Goal: Task Accomplishment & Management: Complete application form

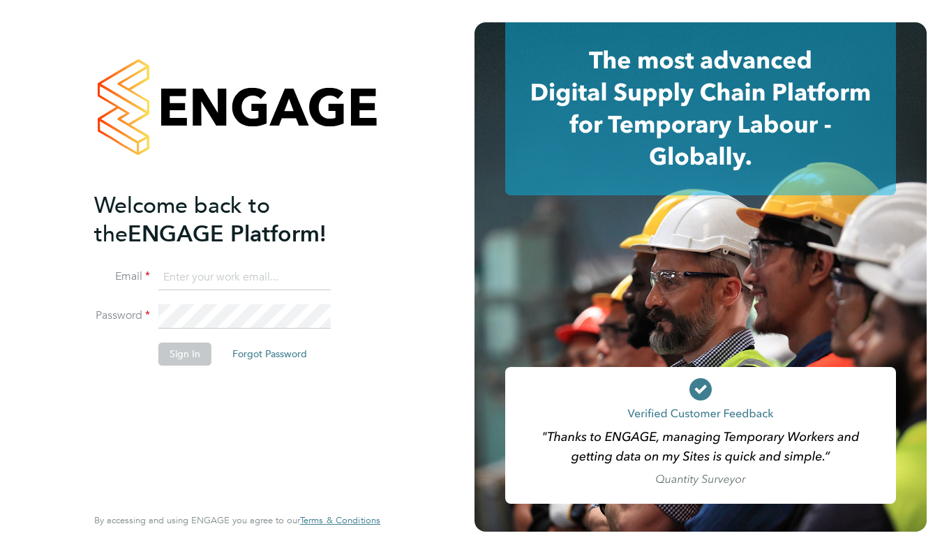
click at [296, 276] on input at bounding box center [244, 277] width 172 height 25
type input "[EMAIL_ADDRESS][DOMAIN_NAME]"
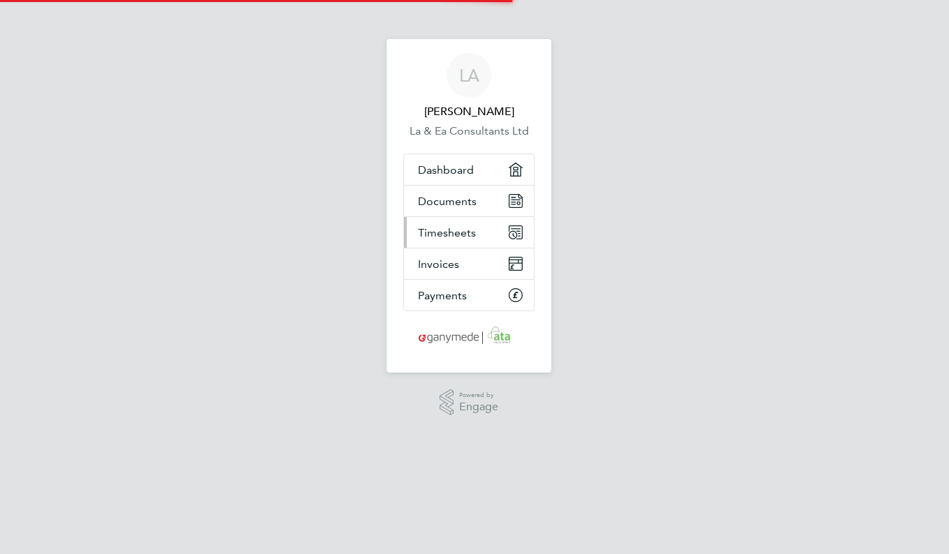
click at [467, 237] on span "Timesheets" at bounding box center [447, 232] width 58 height 13
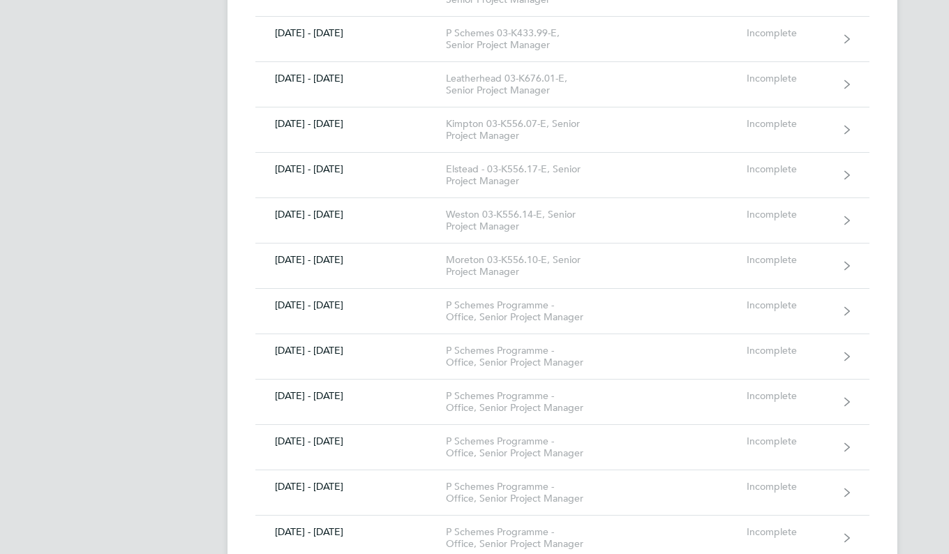
scroll to position [10819, 0]
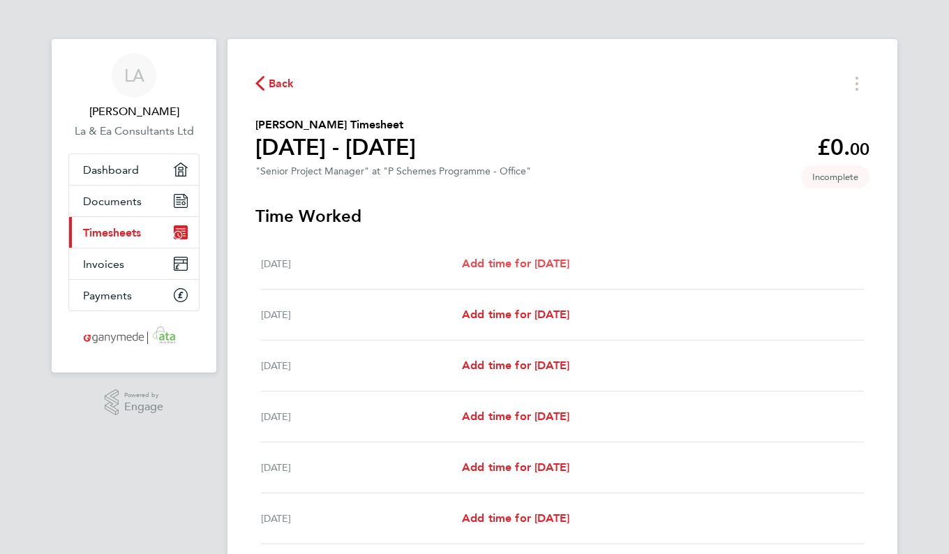
click at [547, 265] on span "Add time for Mon 25 Aug" at bounding box center [515, 263] width 107 height 13
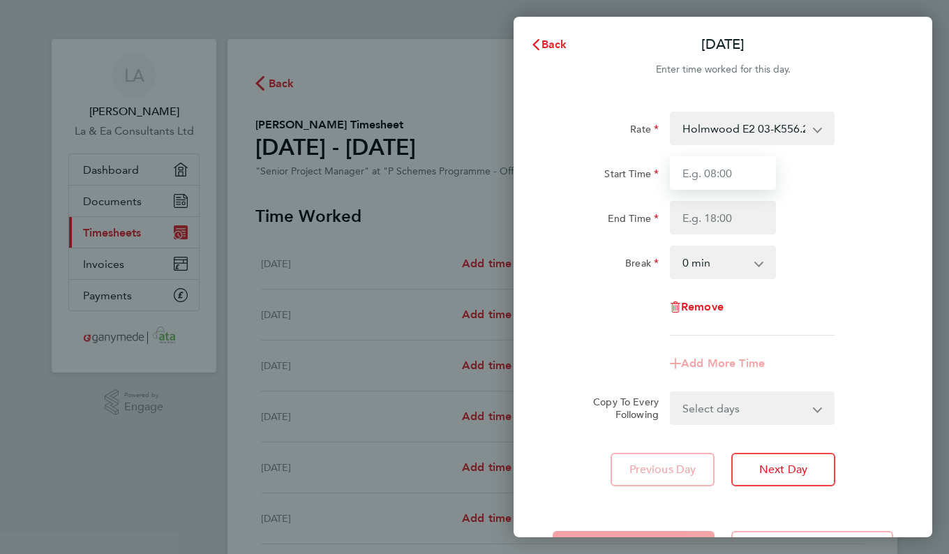
click at [759, 174] on input "Start Time" at bounding box center [723, 173] width 106 height 34
type input "09:00"
type input "17:30"
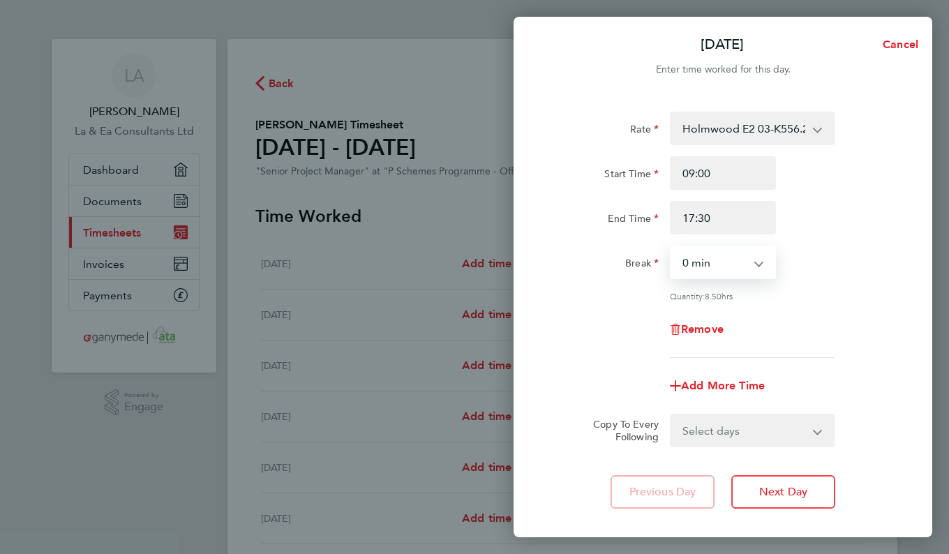
click at [753, 264] on select "0 min 15 min 30 min 45 min 60 min 75 min 90 min" at bounding box center [714, 262] width 87 height 31
select select "30"
click at [671, 247] on select "0 min 15 min 30 min 45 min 60 min 75 min 90 min" at bounding box center [714, 262] width 87 height 31
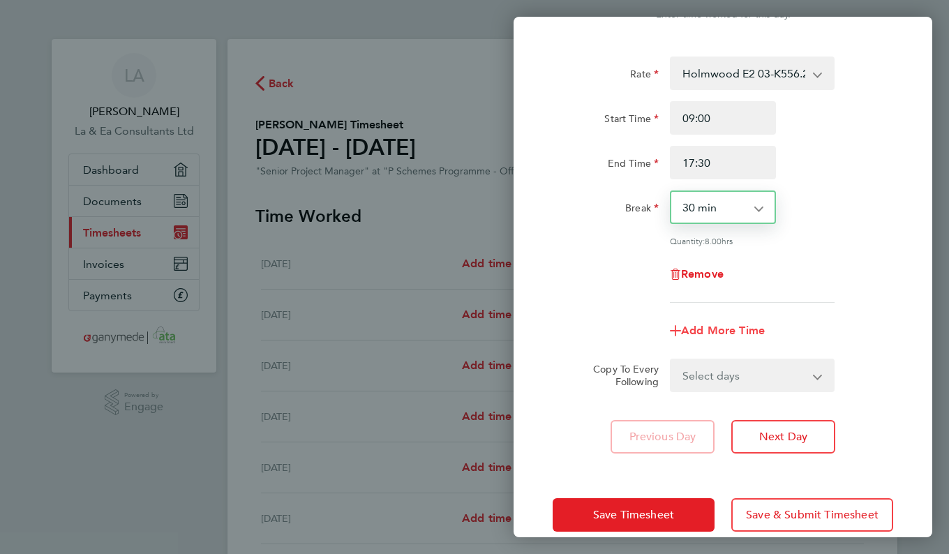
scroll to position [70, 0]
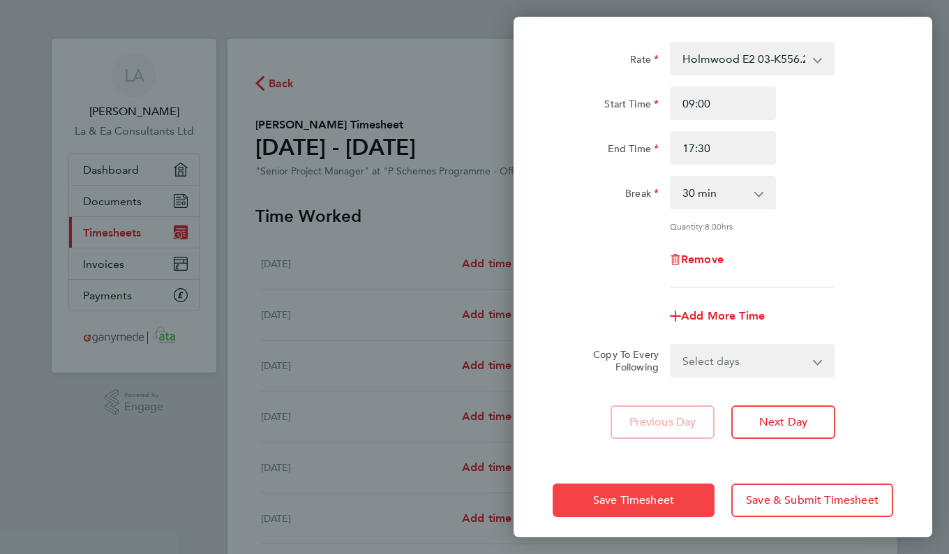
click at [661, 496] on span "Save Timesheet" at bounding box center [633, 500] width 81 height 14
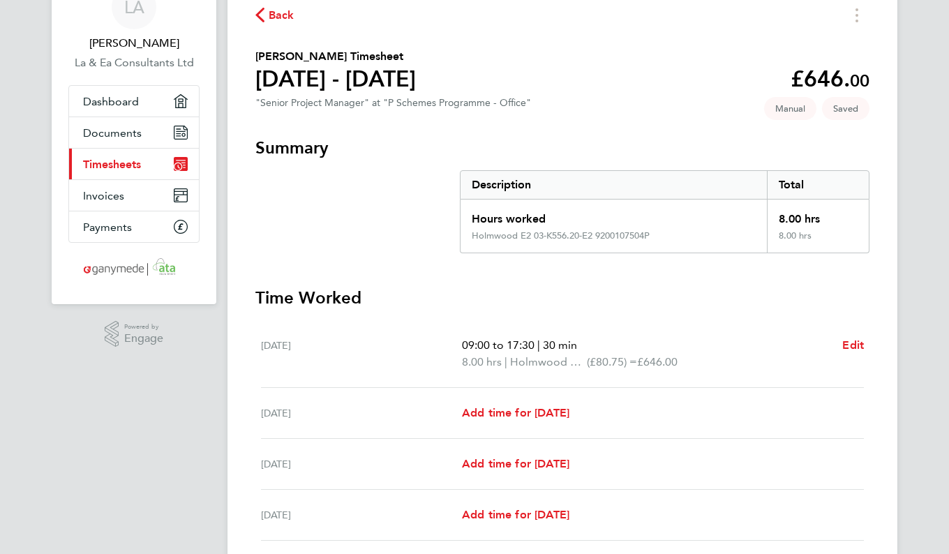
scroll to position [140, 0]
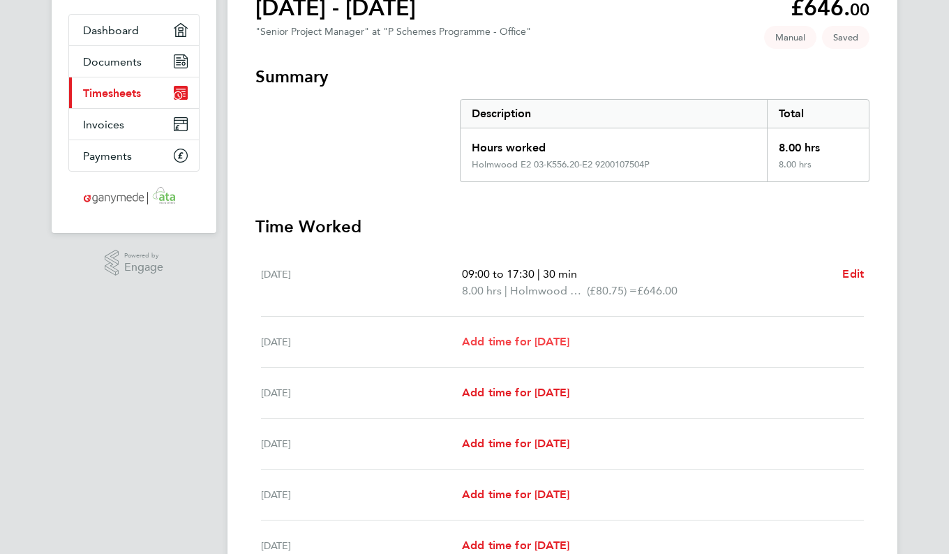
click at [563, 350] on link "Add time for Tue 26 Aug" at bounding box center [515, 342] width 107 height 17
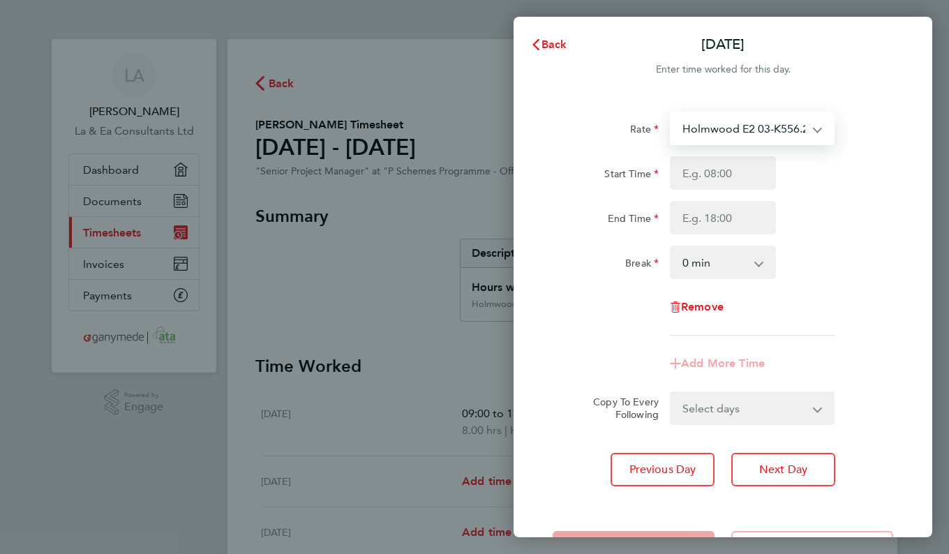
click at [812, 128] on select "Holmwood E2 03-K556.20-E2 9200107504P - 80.75 Merstham Design SO2 03-L707.01-E …" at bounding box center [743, 128] width 145 height 31
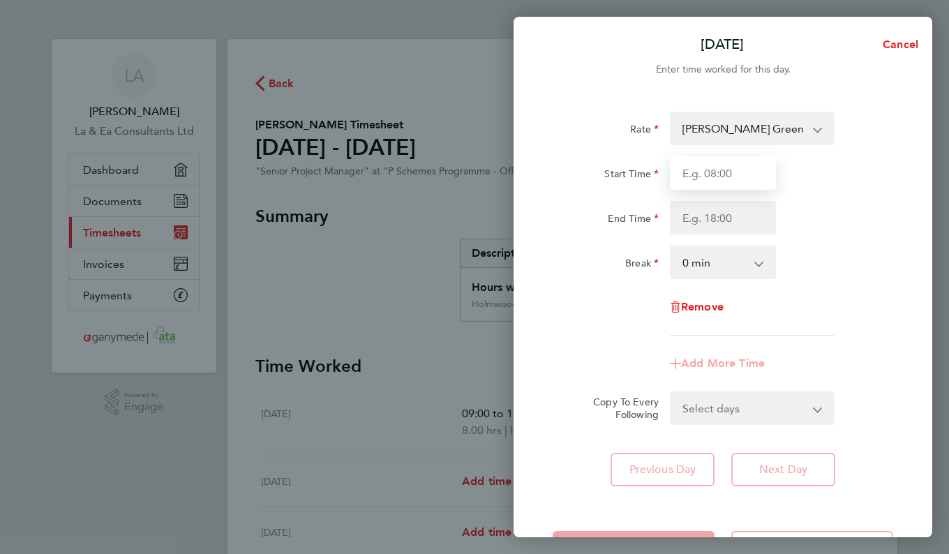
click at [755, 172] on input "Start Time" at bounding box center [723, 173] width 106 height 34
type input "09:00"
type input "17:30"
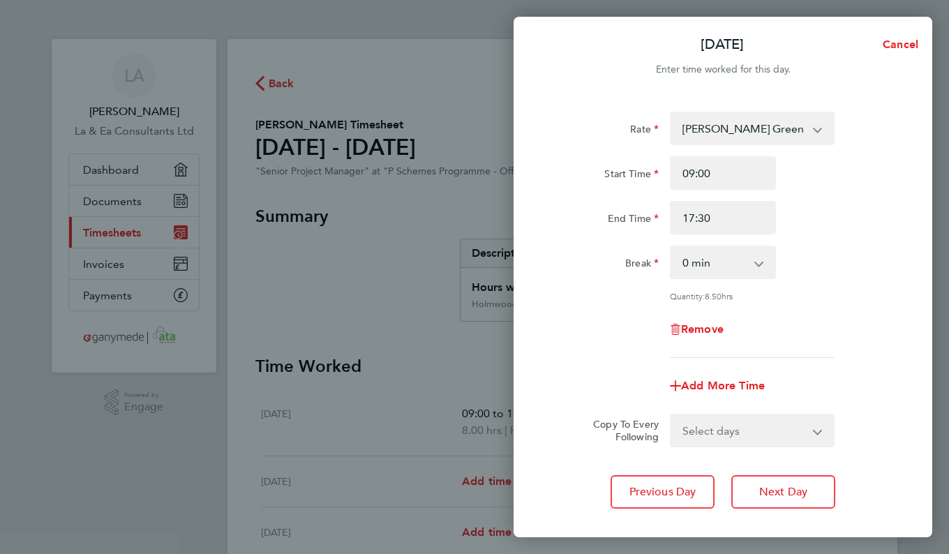
click at [747, 265] on select "0 min 15 min 30 min 45 min 60 min 75 min 90 min" at bounding box center [714, 262] width 87 height 31
select select "30"
click at [671, 247] on select "0 min 15 min 30 min 45 min 60 min 75 min 90 min" at bounding box center [714, 262] width 87 height 31
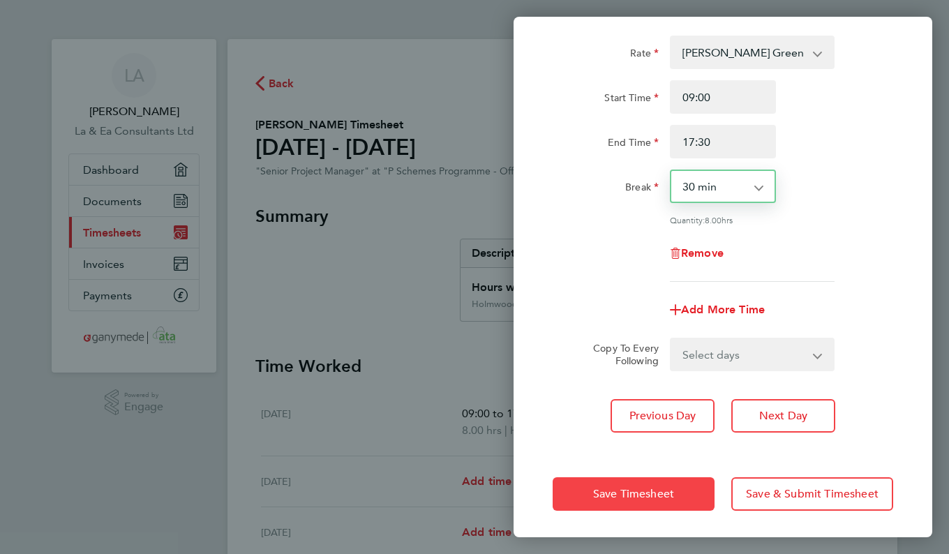
click at [664, 496] on span "Save Timesheet" at bounding box center [633, 494] width 81 height 14
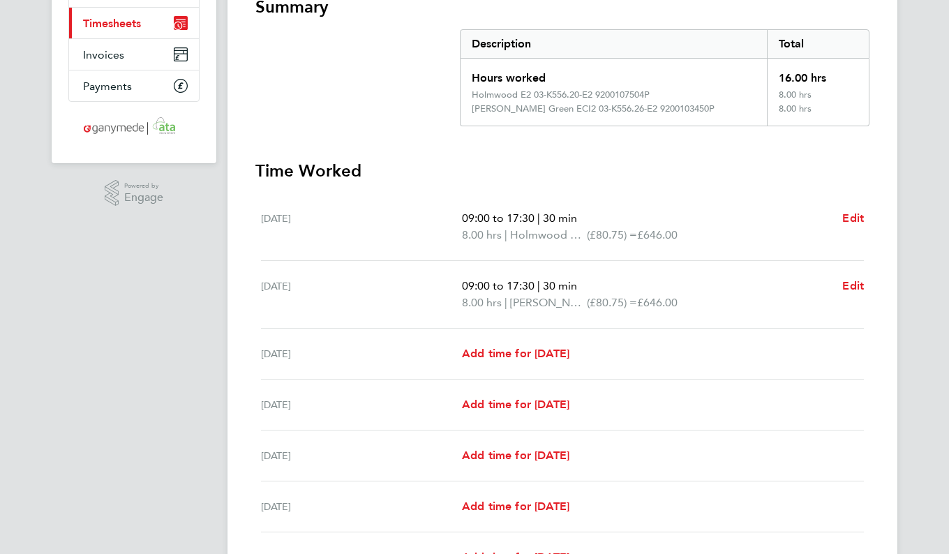
scroll to position [279, 0]
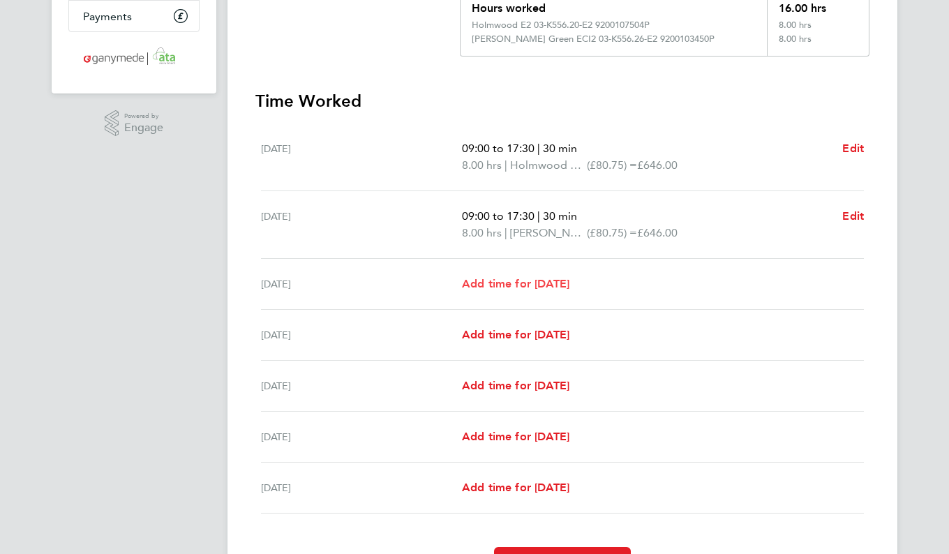
click at [570, 276] on link "Add time for Wed 27 Aug" at bounding box center [515, 284] width 107 height 17
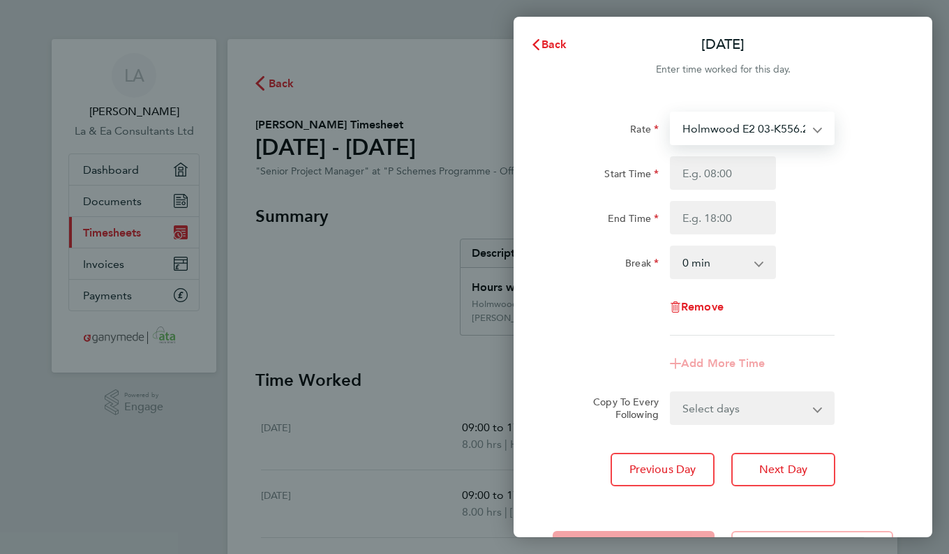
click at [815, 127] on select "Holmwood E2 03-K556.20-E2 9200107504P - 80.75 Merstham Design SO2 03-L707.01-E …" at bounding box center [743, 128] width 145 height 31
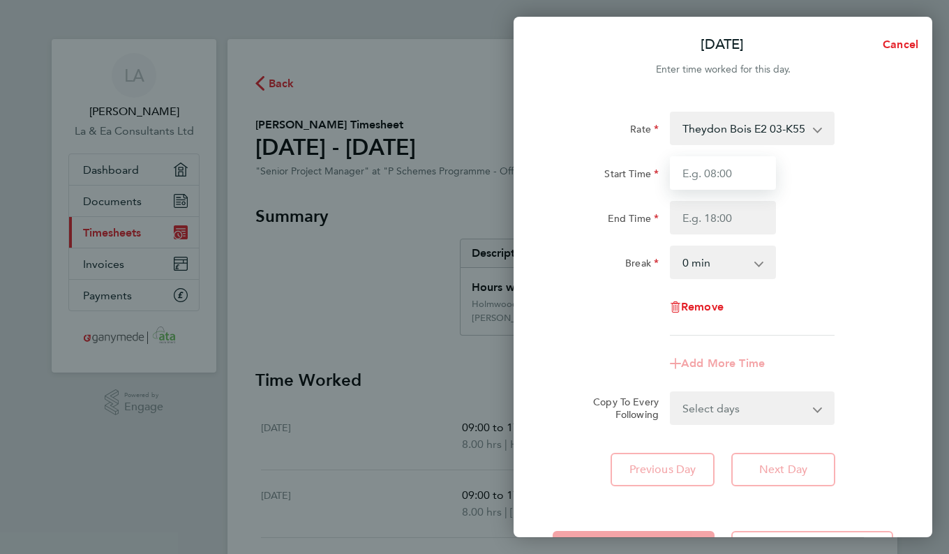
click at [740, 169] on input "Start Time" at bounding box center [723, 173] width 106 height 34
type input "09:00"
type input "17:30"
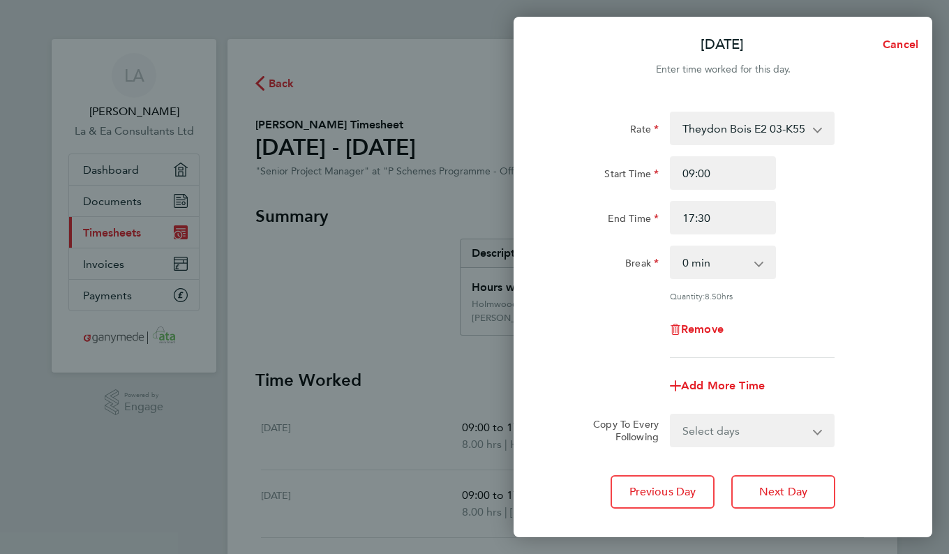
click at [762, 274] on app-icon-cross-button at bounding box center [766, 262] width 17 height 31
click at [759, 266] on app-icon-cross-button at bounding box center [766, 262] width 17 height 31
click at [756, 262] on select "0 min 15 min 30 min 45 min 60 min 75 min 90 min" at bounding box center [714, 262] width 87 height 31
select select "30"
click at [671, 247] on select "0 min 15 min 30 min 45 min 60 min 75 min 90 min" at bounding box center [714, 262] width 87 height 31
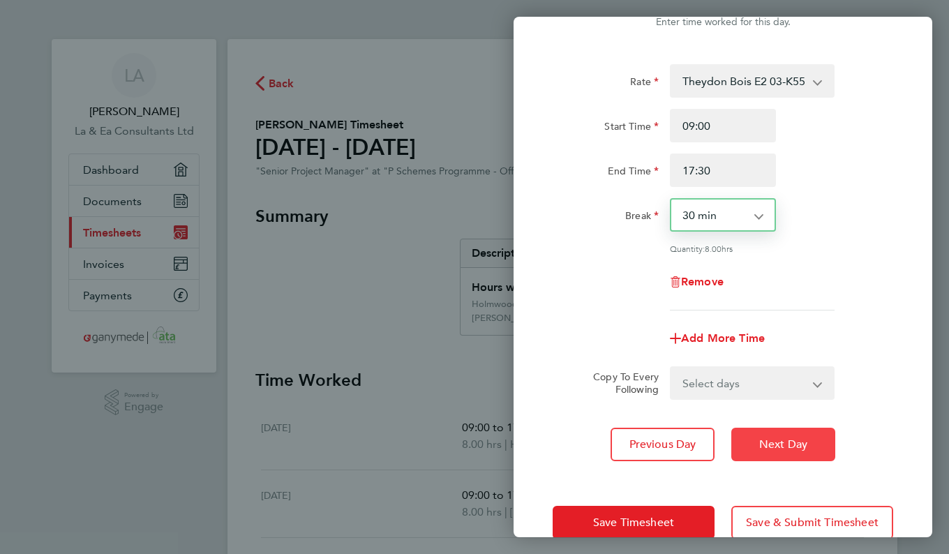
scroll to position [76, 0]
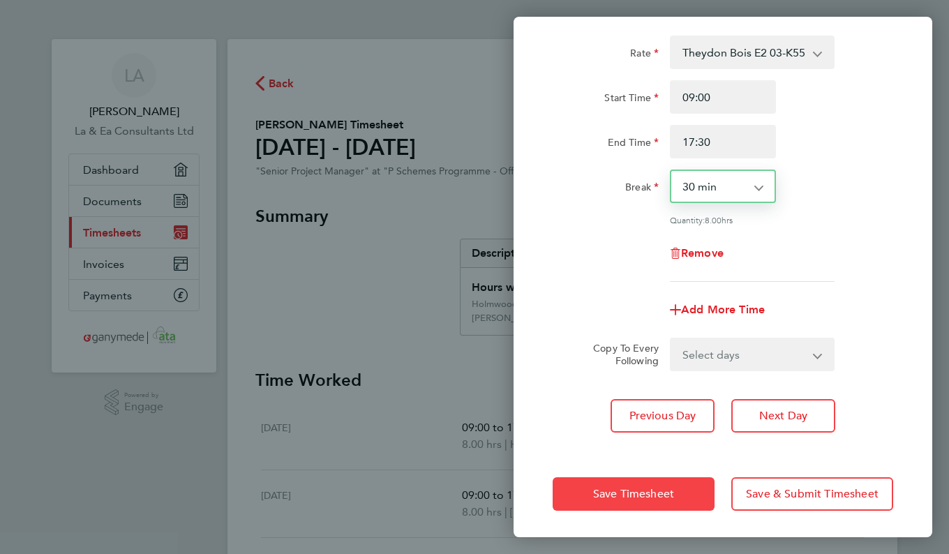
click at [681, 489] on button "Save Timesheet" at bounding box center [634, 494] width 162 height 34
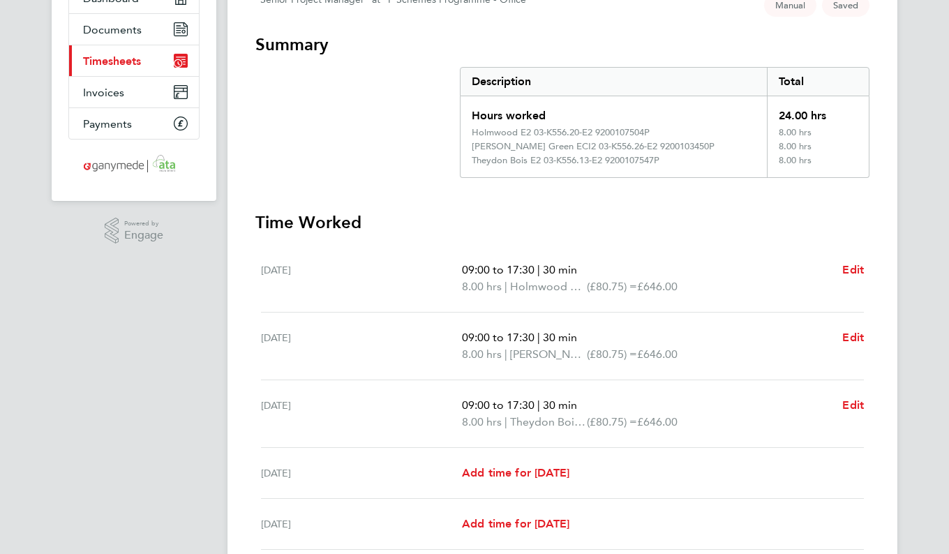
scroll to position [349, 0]
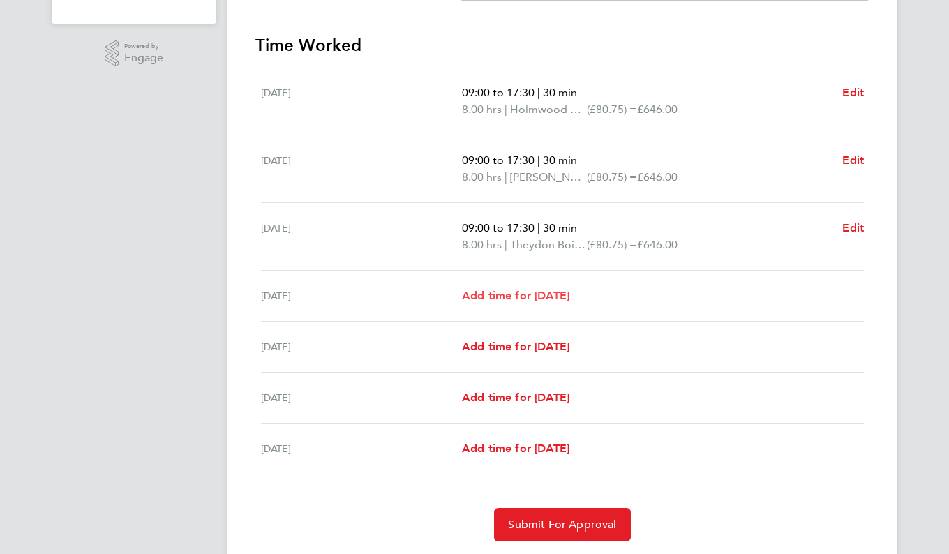
click at [570, 301] on span "Add time for Thu 28 Aug" at bounding box center [515, 295] width 107 height 13
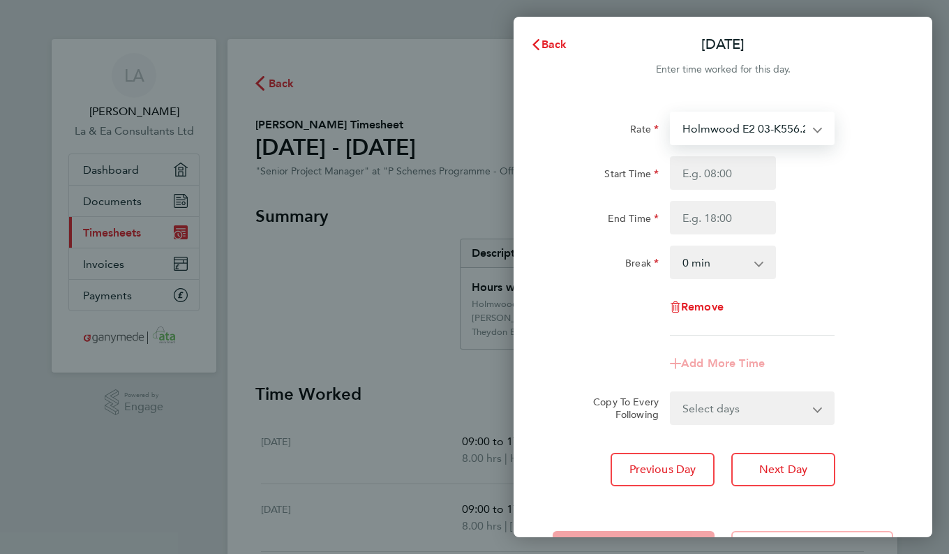
click at [812, 126] on select "Holmwood E2 03-K556.20-E2 9200107504P - 80.75 Merstham Design SO2 03-L707.01-E …" at bounding box center [743, 128] width 145 height 31
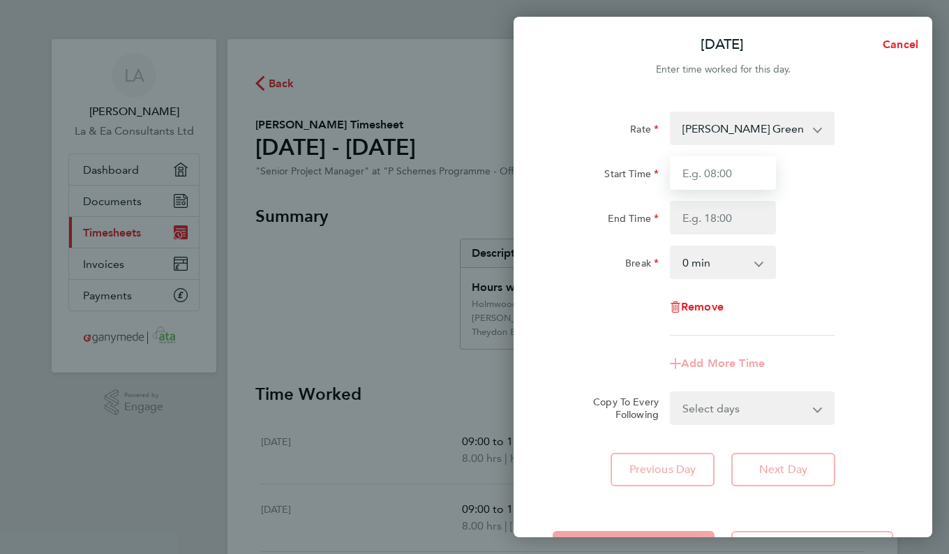
click at [736, 175] on input "Start Time" at bounding box center [723, 173] width 106 height 34
type input "09:00"
type input "17:30"
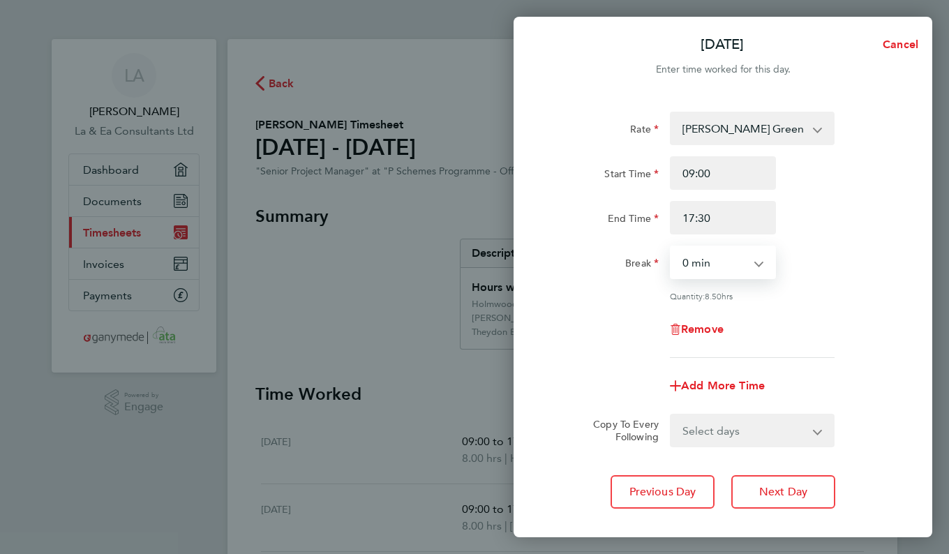
click at [753, 259] on select "0 min 15 min 30 min 45 min 60 min 75 min 90 min" at bounding box center [714, 262] width 87 height 31
select select "30"
click at [671, 247] on select "0 min 15 min 30 min 45 min 60 min 75 min 90 min" at bounding box center [714, 262] width 87 height 31
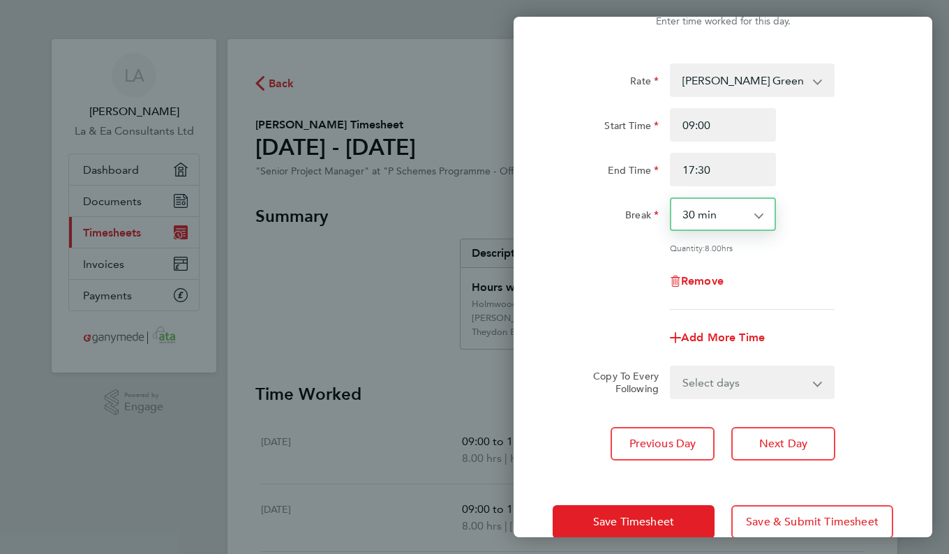
scroll to position [76, 0]
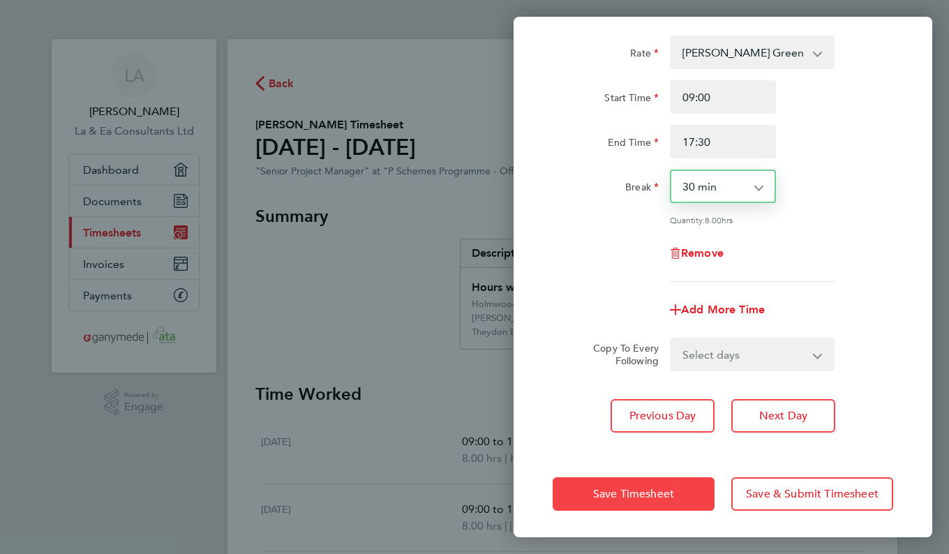
click at [677, 494] on button "Save Timesheet" at bounding box center [634, 494] width 162 height 34
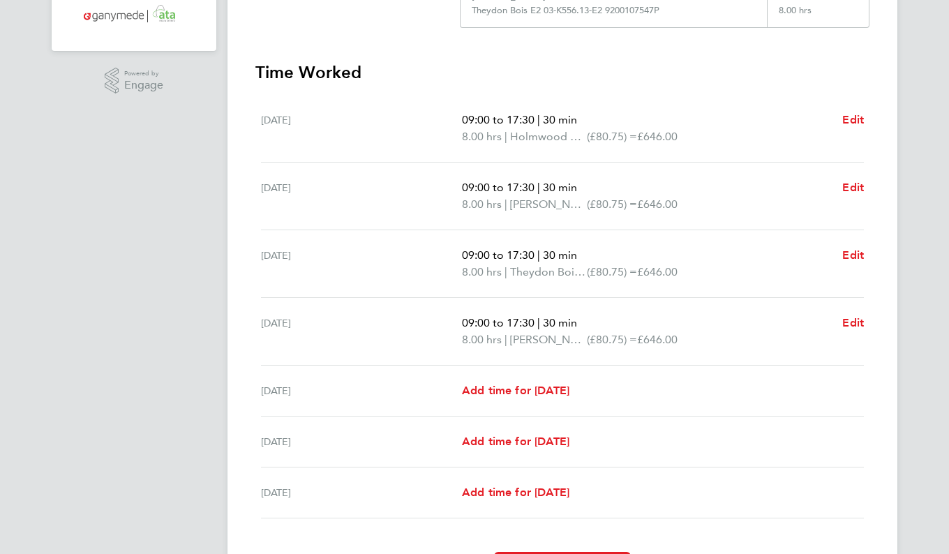
scroll to position [349, 0]
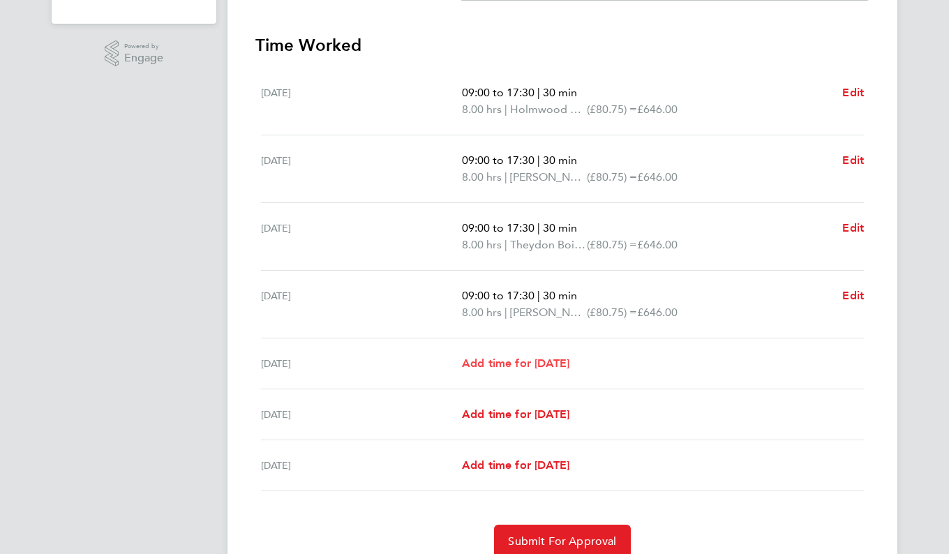
click at [570, 364] on span "Add time for Fri 29 Aug" at bounding box center [515, 363] width 107 height 13
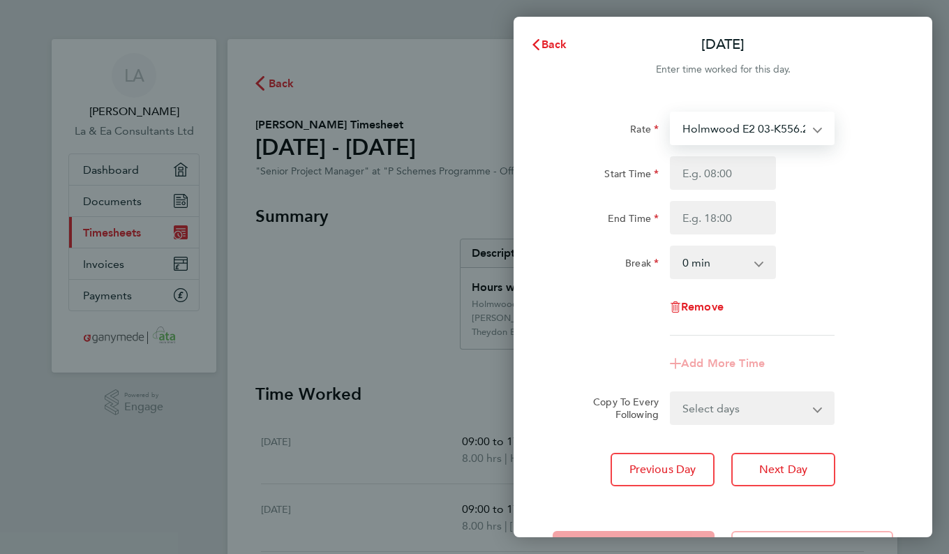
click at [808, 131] on select "Holmwood E2 03-K556.20-E2 9200107504P - 80.75 Merstham Design SO2 03-L707.01-E …" at bounding box center [743, 128] width 145 height 31
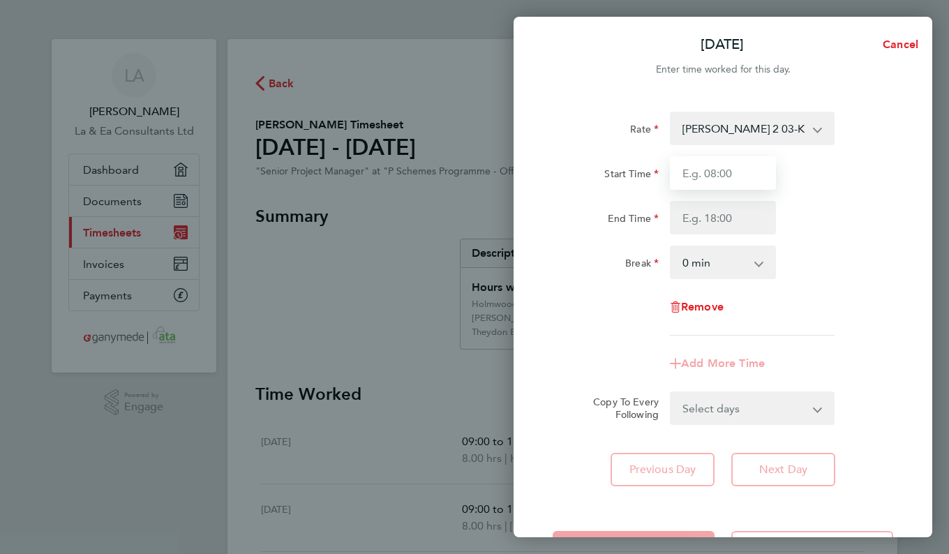
click at [745, 172] on input "Start Time" at bounding box center [723, 173] width 106 height 34
type input "09:00"
type input "17:30"
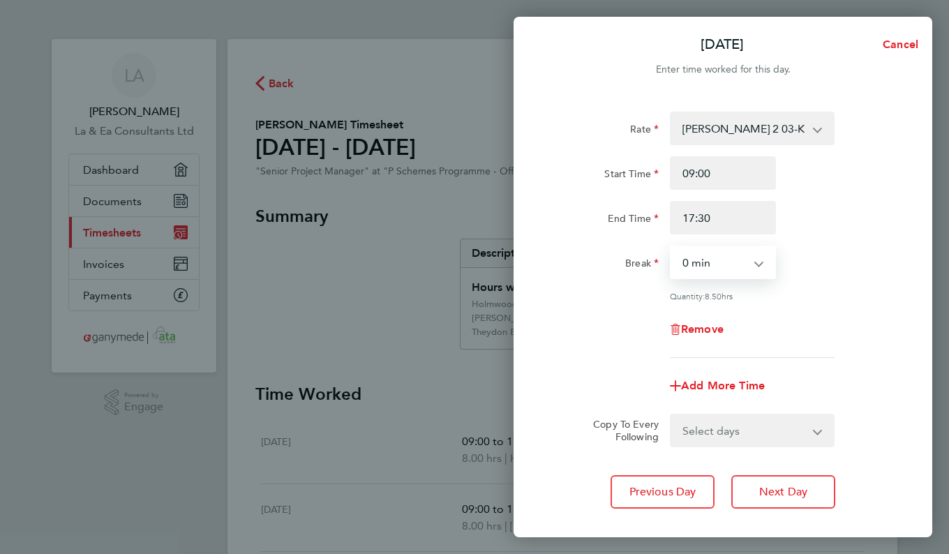
click at [743, 261] on select "0 min 15 min 30 min 45 min 60 min 75 min 90 min" at bounding box center [714, 262] width 87 height 31
select select "30"
click at [671, 247] on select "0 min 15 min 30 min 45 min 60 min 75 min 90 min" at bounding box center [714, 262] width 87 height 31
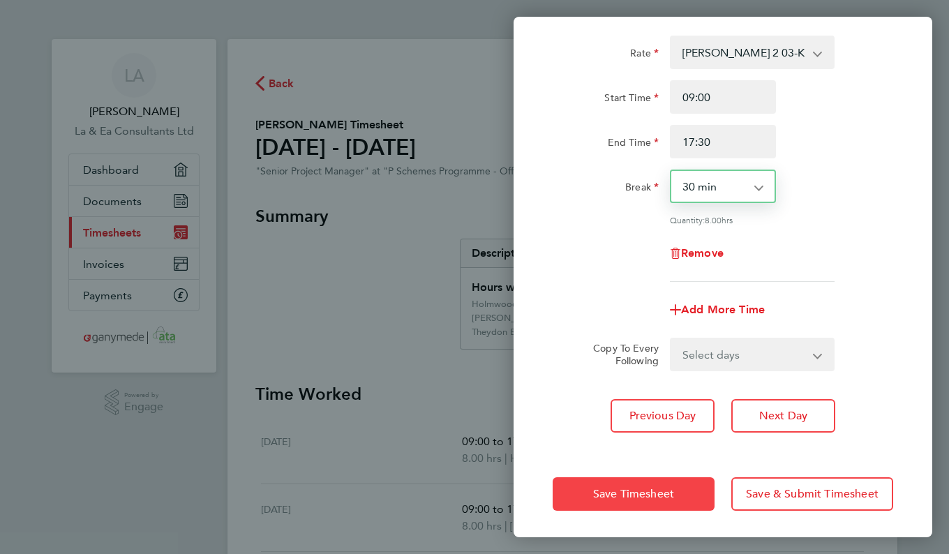
click at [689, 482] on button "Save Timesheet" at bounding box center [634, 494] width 162 height 34
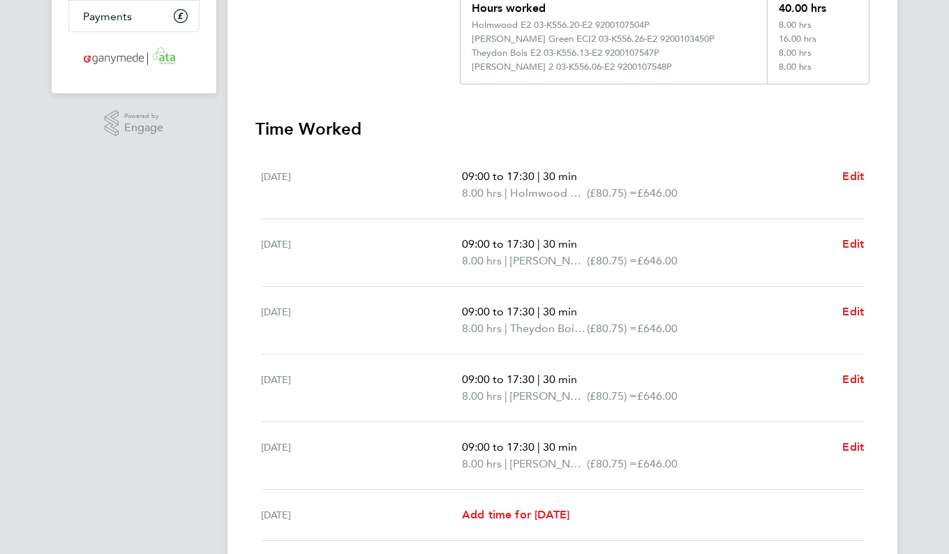
scroll to position [440, 0]
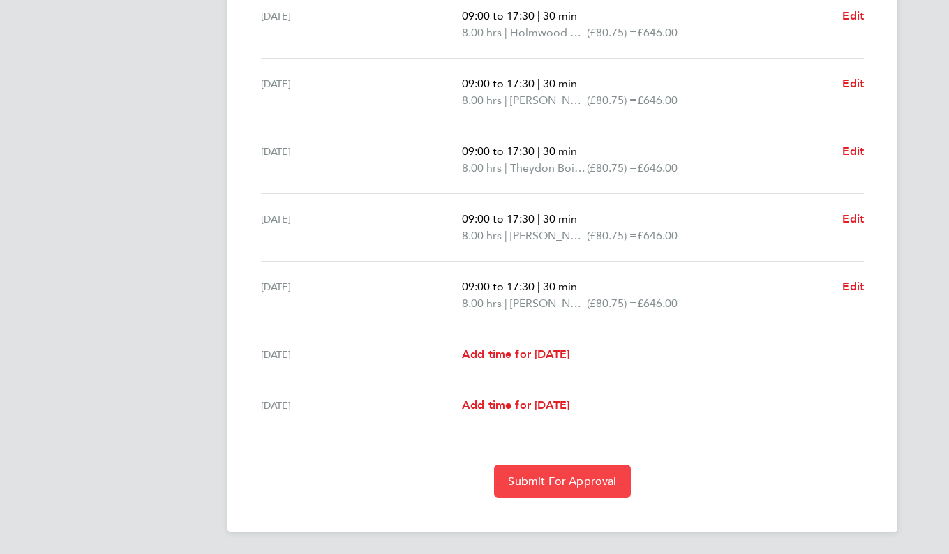
click at [593, 494] on button "Submit For Approval" at bounding box center [562, 482] width 136 height 34
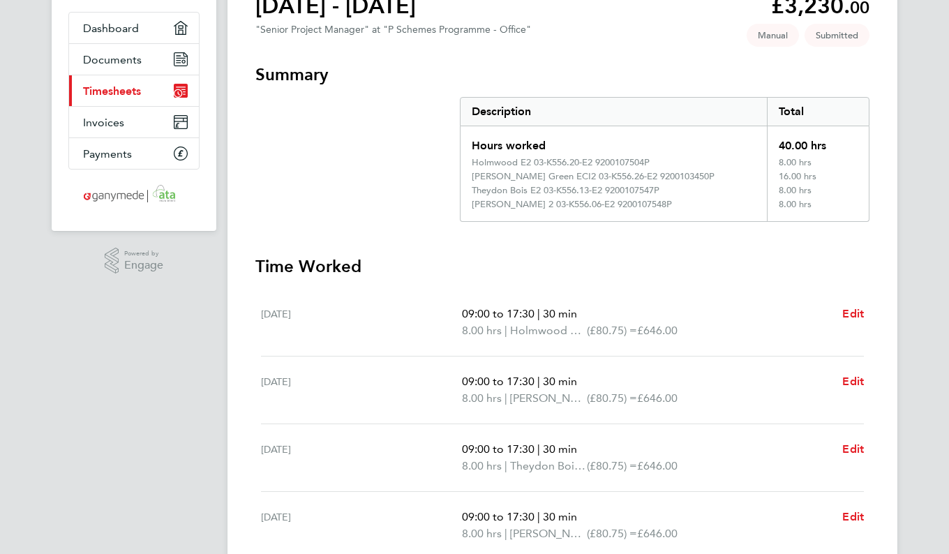
scroll to position [0, 0]
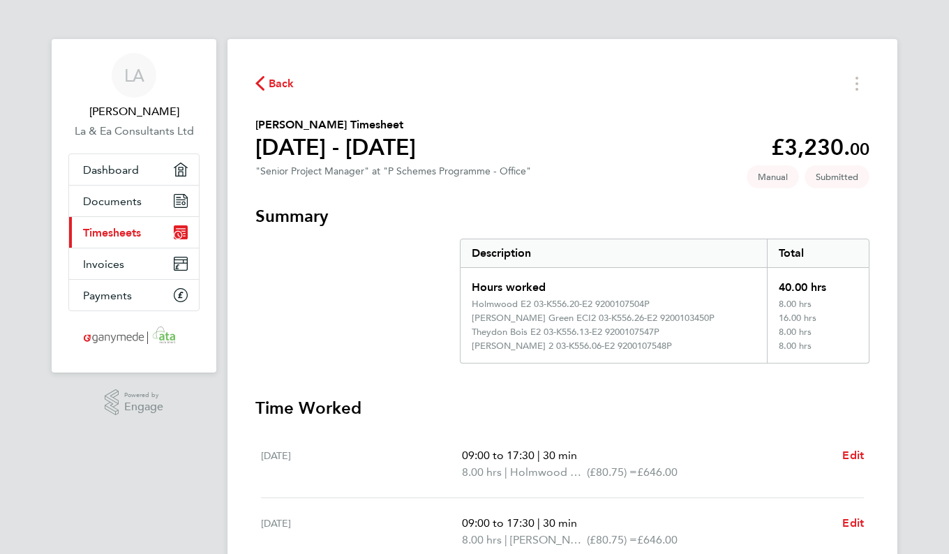
click at [258, 85] on icon "button" at bounding box center [259, 83] width 9 height 15
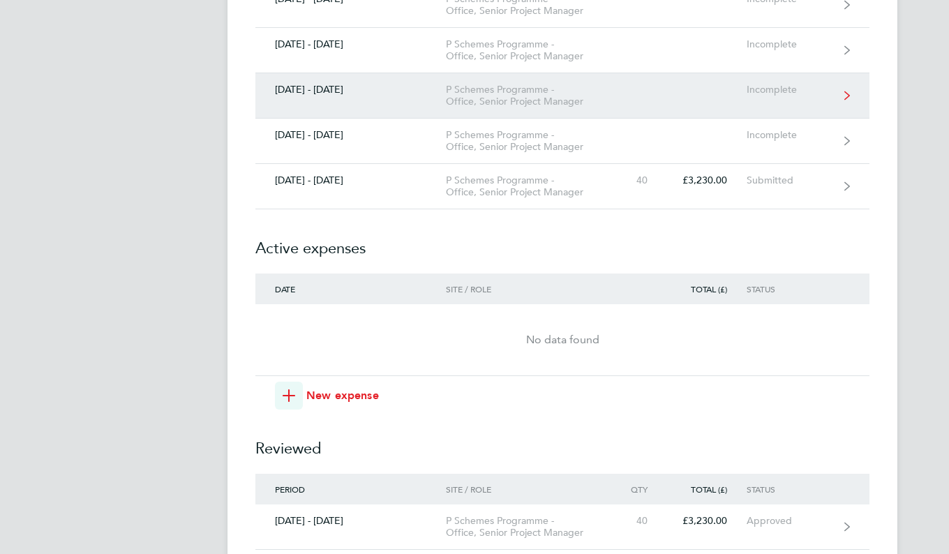
scroll to position [11238, 0]
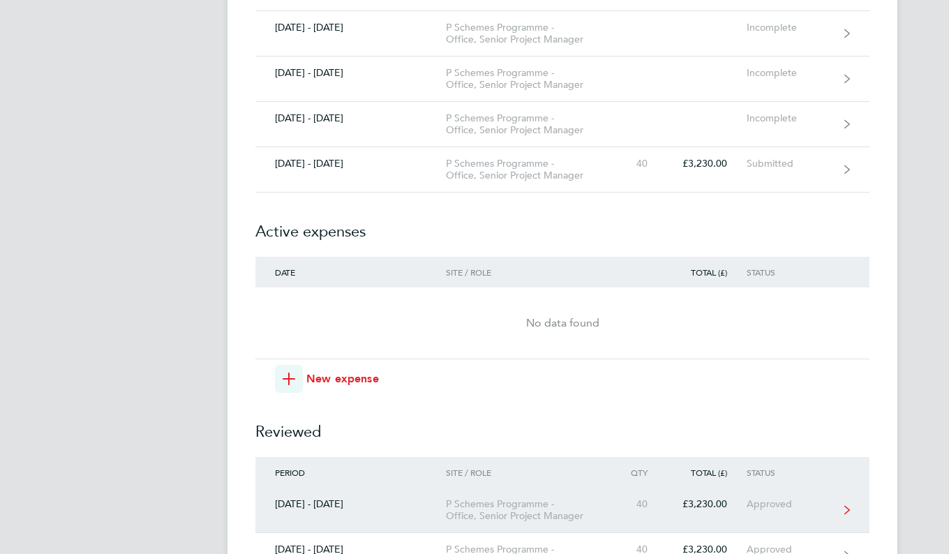
click at [531, 498] on div "P Schemes Programme - Office, Senior Project Manager" at bounding box center [526, 510] width 160 height 24
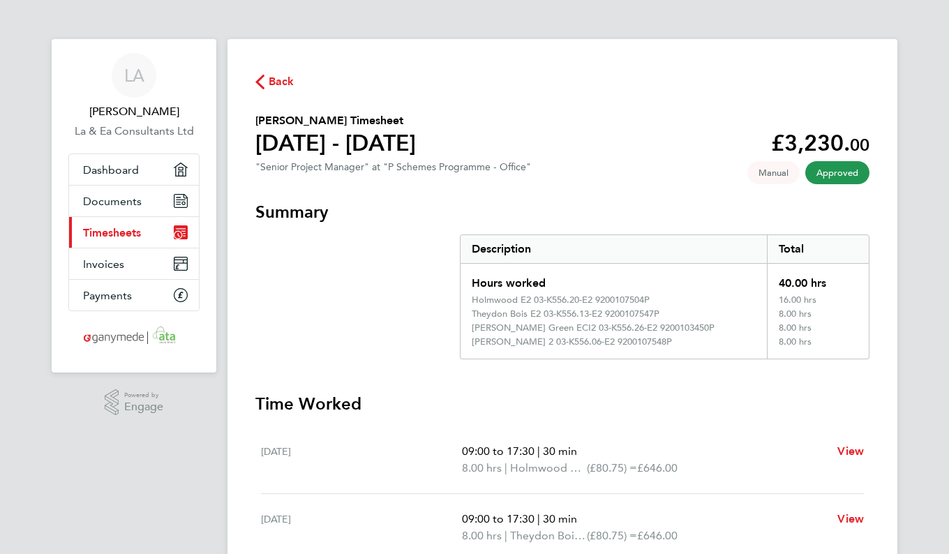
click at [262, 80] on icon "button" at bounding box center [259, 82] width 9 height 15
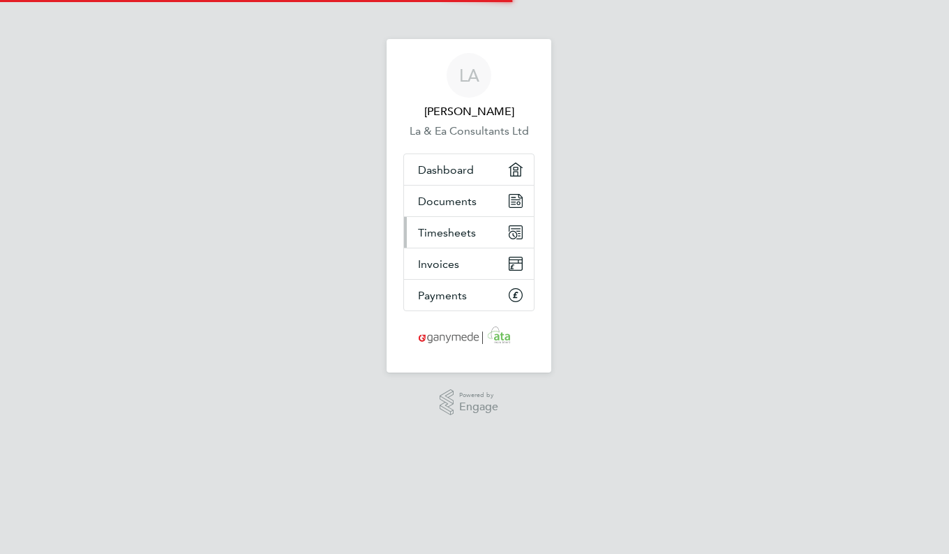
click at [452, 232] on span "Timesheets" at bounding box center [447, 232] width 58 height 13
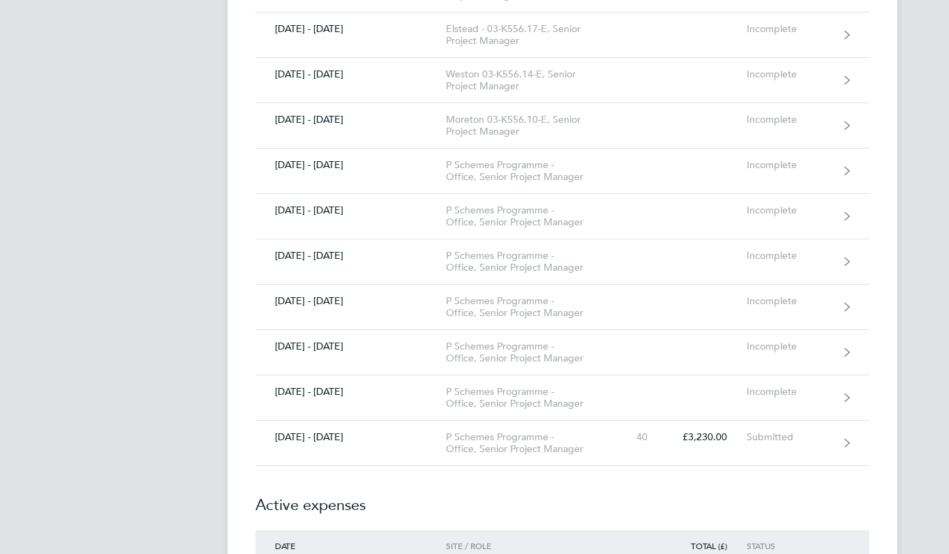
scroll to position [10959, 0]
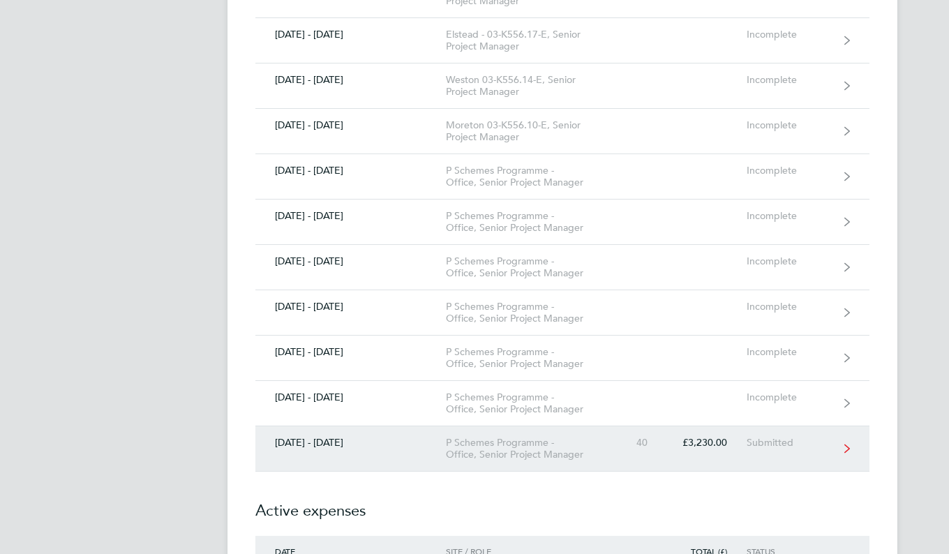
click at [544, 437] on div "P Schemes Programme - Office, Senior Project Manager" at bounding box center [526, 449] width 160 height 24
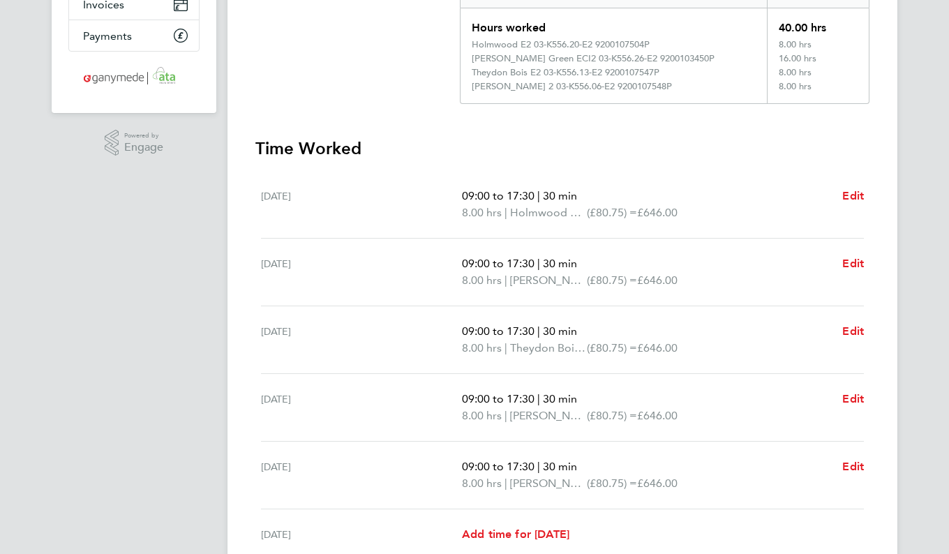
scroll to position [349, 0]
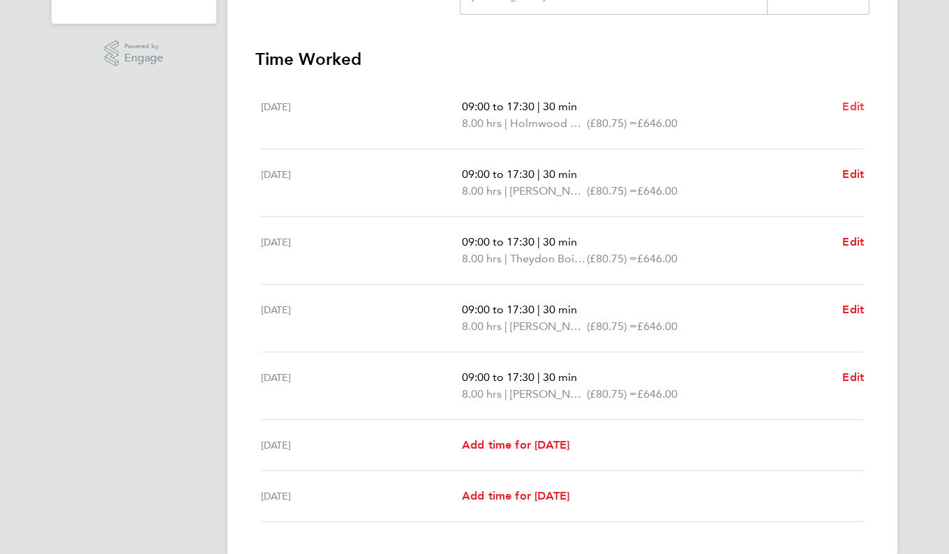
click at [855, 107] on span "Edit" at bounding box center [854, 106] width 22 height 13
select select "30"
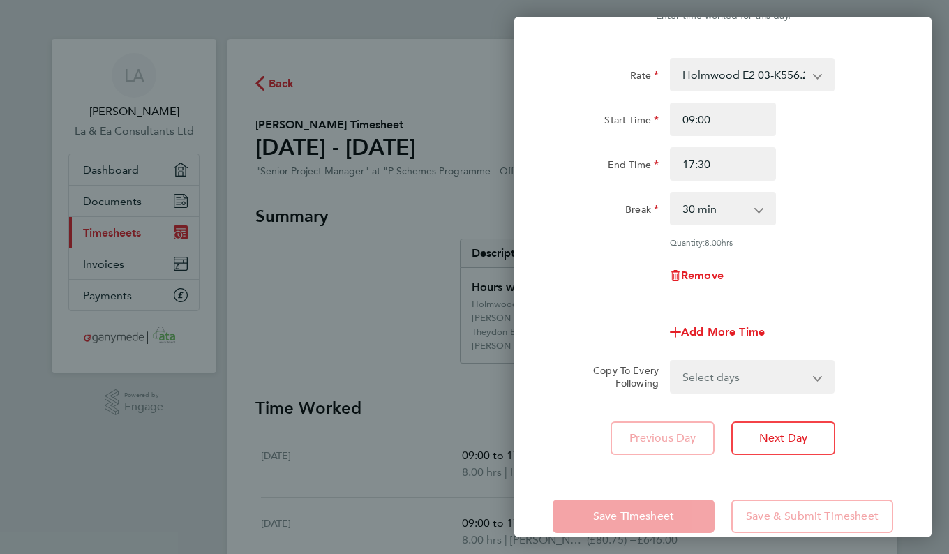
scroll to position [70, 0]
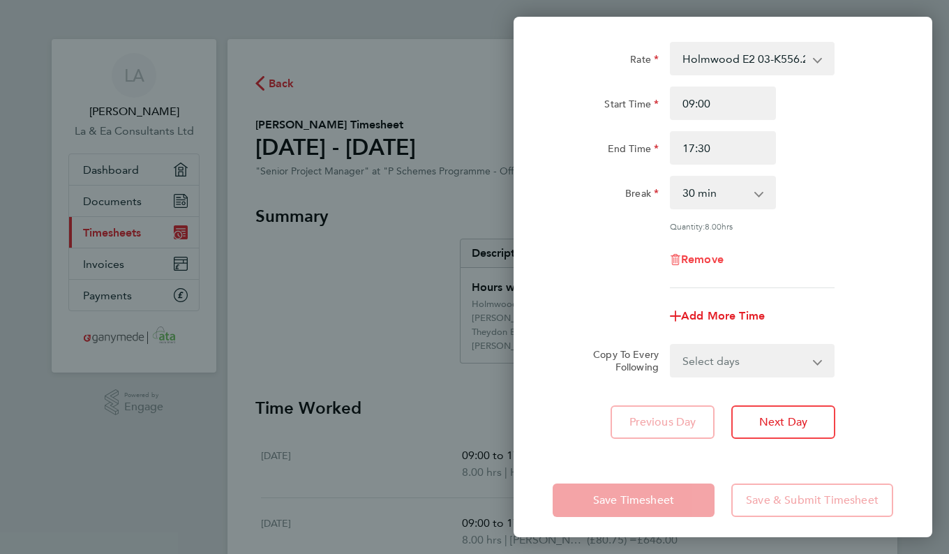
click at [694, 258] on span "Remove" at bounding box center [702, 259] width 43 height 13
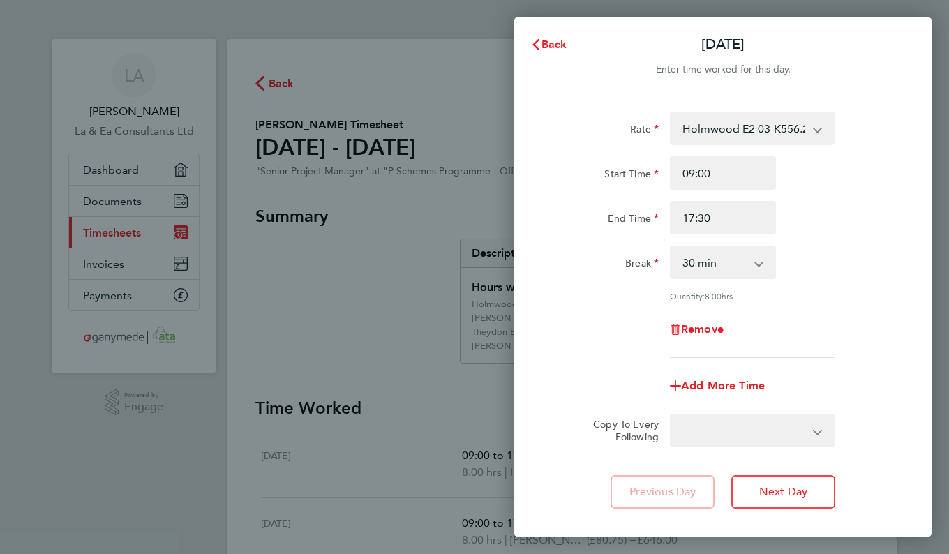
select select "null"
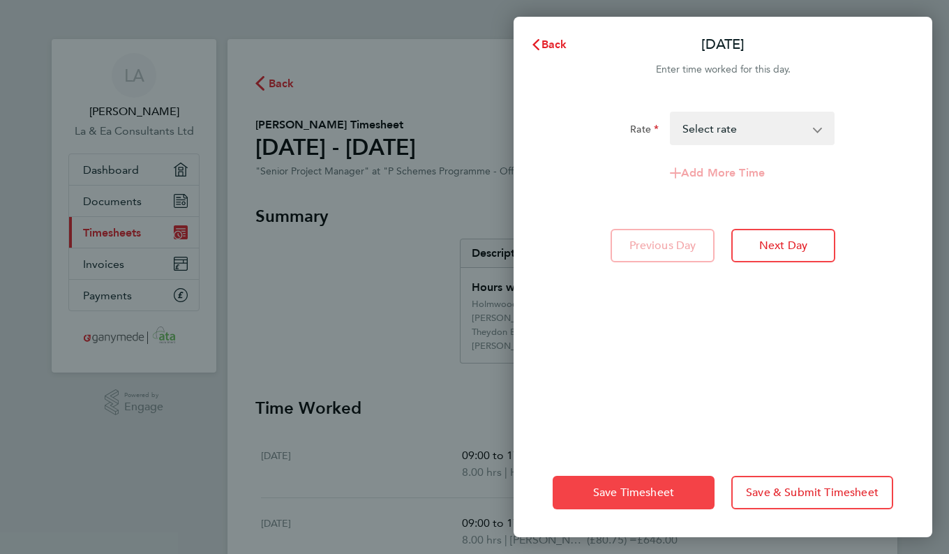
click at [644, 489] on span "Save Timesheet" at bounding box center [633, 493] width 81 height 14
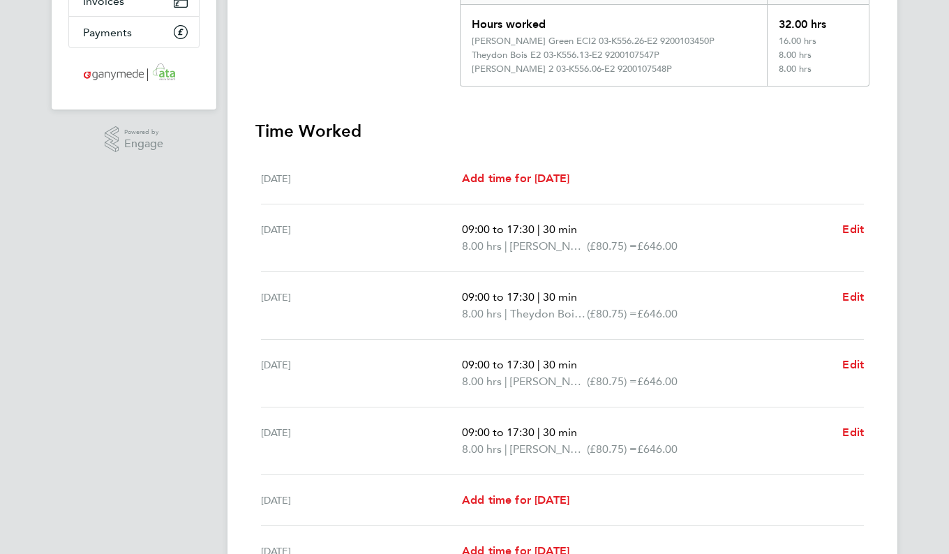
scroll to position [279, 0]
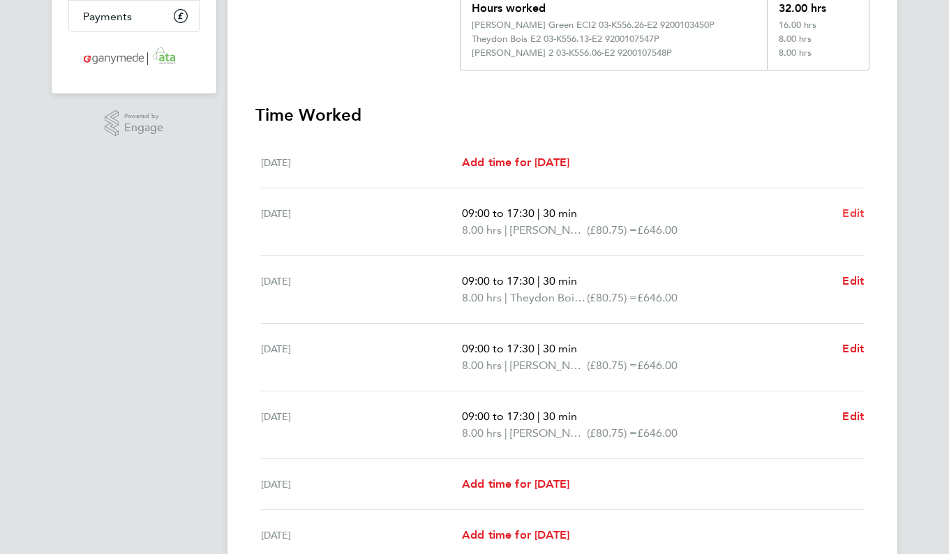
click at [854, 213] on span "Edit" at bounding box center [854, 213] width 22 height 13
select select "30"
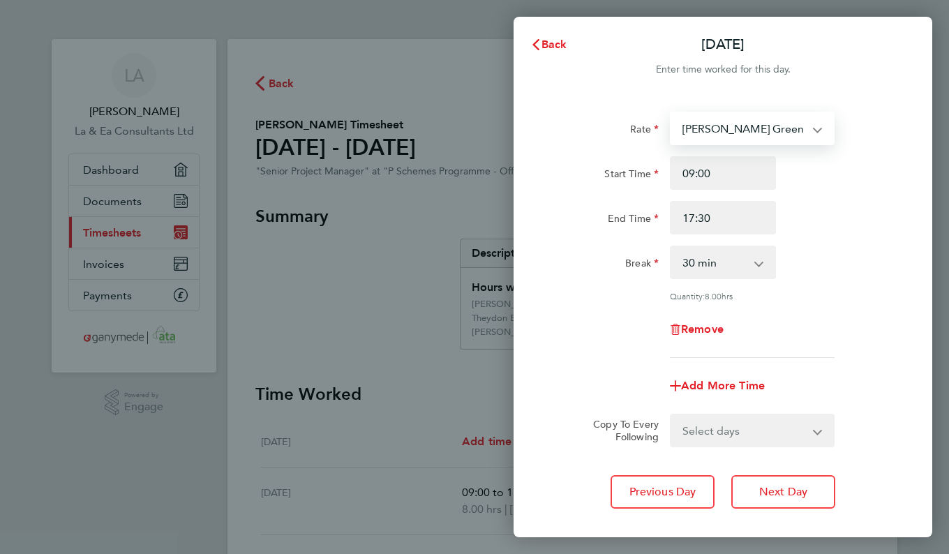
click at [813, 124] on select "Shamley Green ECI2 03-K556.26-E2 9200103450P - 80.75 Merstham 03-K556.24-E2 510…" at bounding box center [743, 128] width 145 height 31
select select "30"
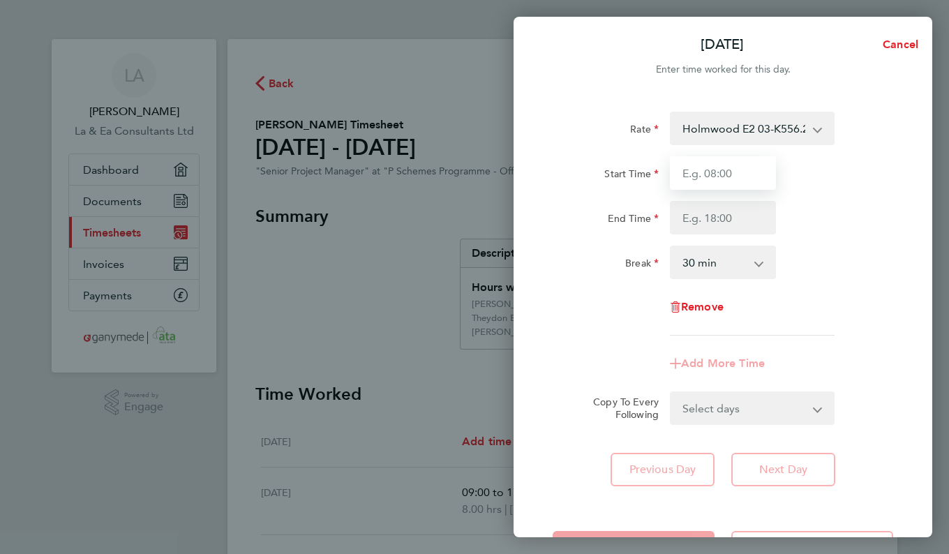
click at [736, 175] on input "Start Time" at bounding box center [723, 173] width 106 height 34
type input "09:00"
click at [752, 221] on input "End Time" at bounding box center [723, 218] width 106 height 34
type input "17:30"
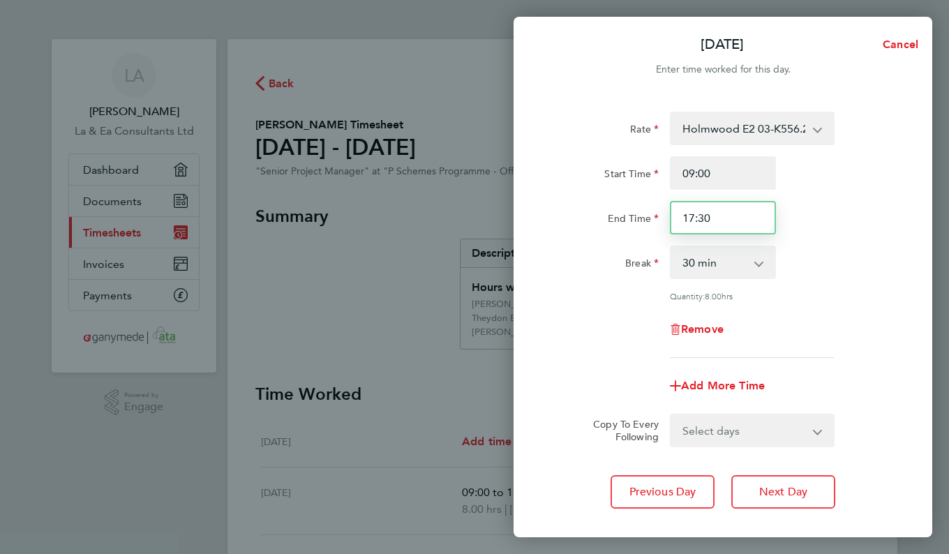
scroll to position [76, 0]
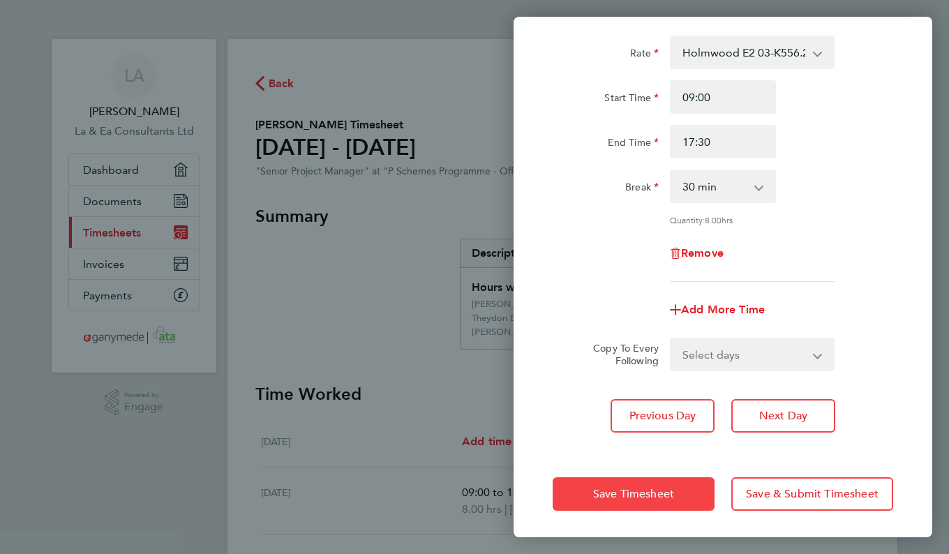
click at [647, 496] on span "Save Timesheet" at bounding box center [633, 494] width 81 height 14
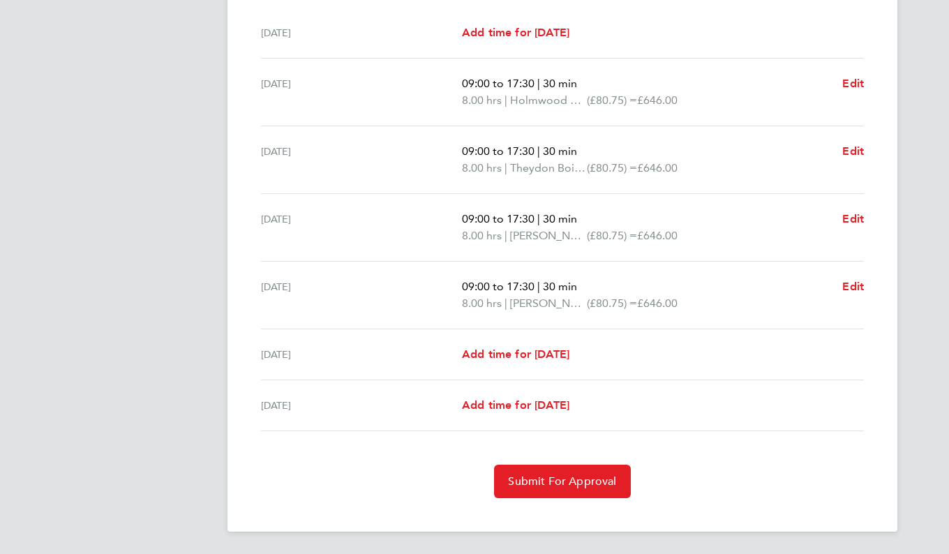
scroll to position [424, 0]
click at [617, 479] on button "Submit For Approval" at bounding box center [562, 482] width 136 height 34
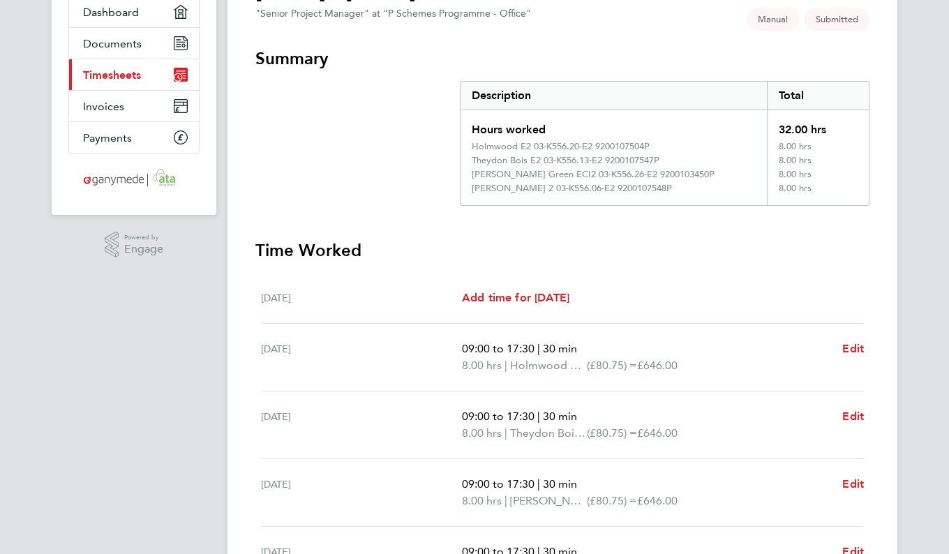
scroll to position [77, 0]
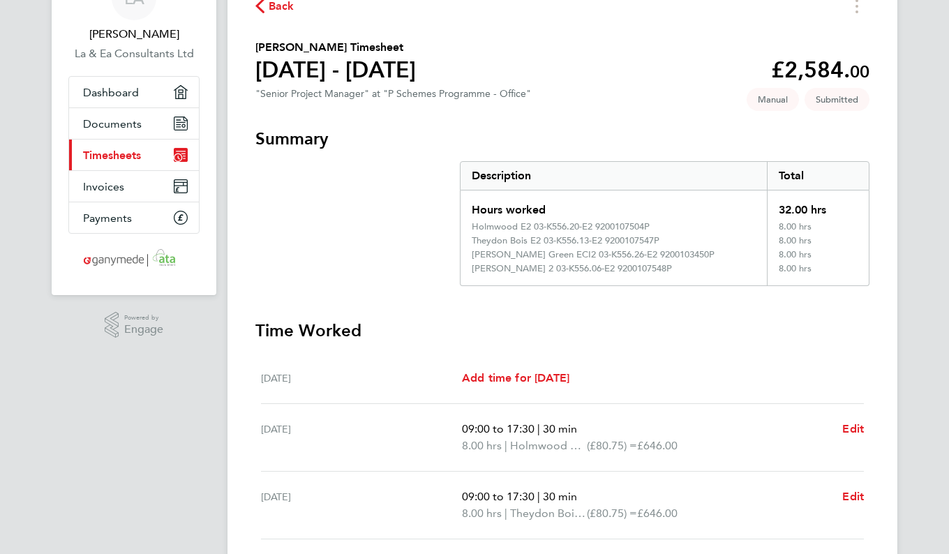
click at [265, 5] on span "Back" at bounding box center [274, 5] width 39 height 13
